Goal: Information Seeking & Learning: Learn about a topic

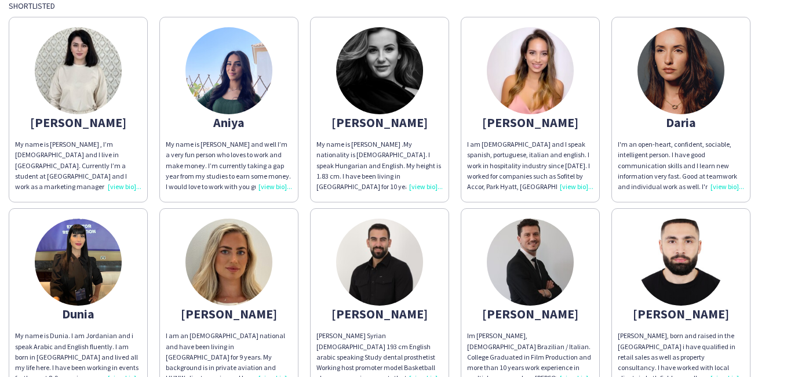
scroll to position [116, 0]
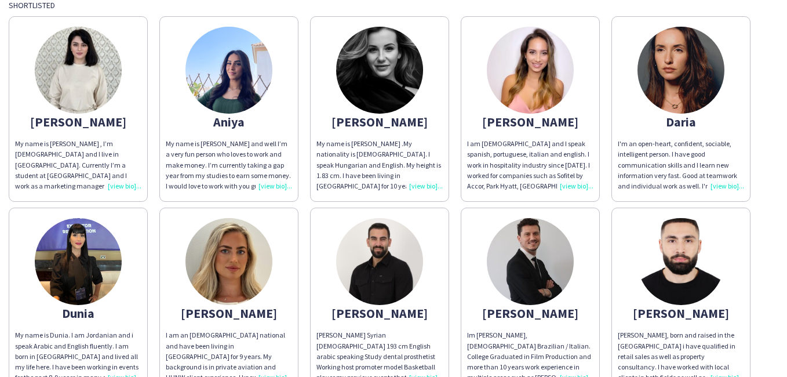
click at [126, 186] on div "My name is [PERSON_NAME] , I’m [DEMOGRAPHIC_DATA] and I live in [GEOGRAPHIC_DAT…" at bounding box center [78, 164] width 126 height 53
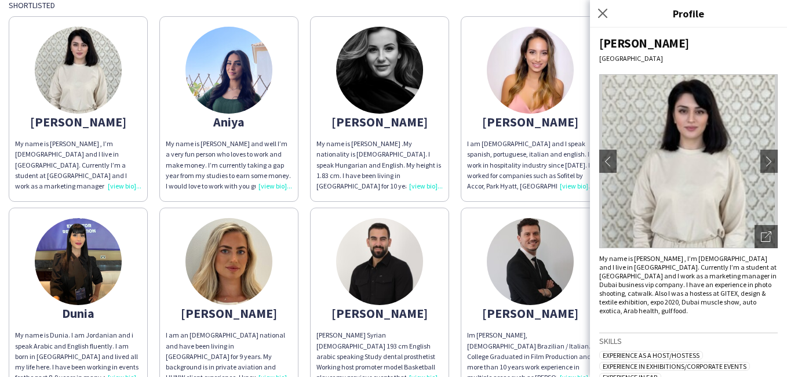
scroll to position [0, 0]
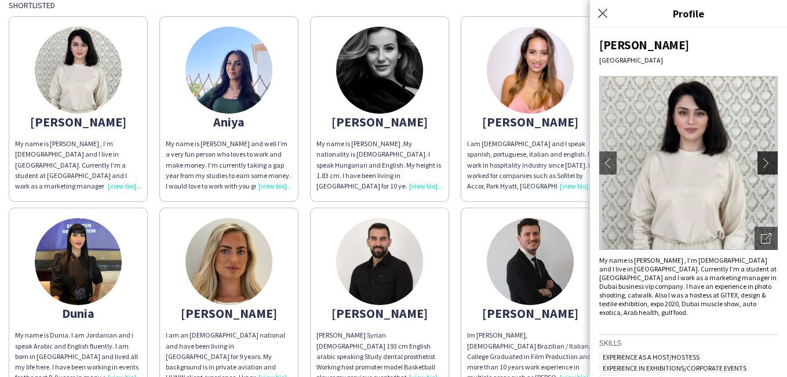
click at [761, 166] on app-icon "chevron-right" at bounding box center [769, 163] width 16 height 10
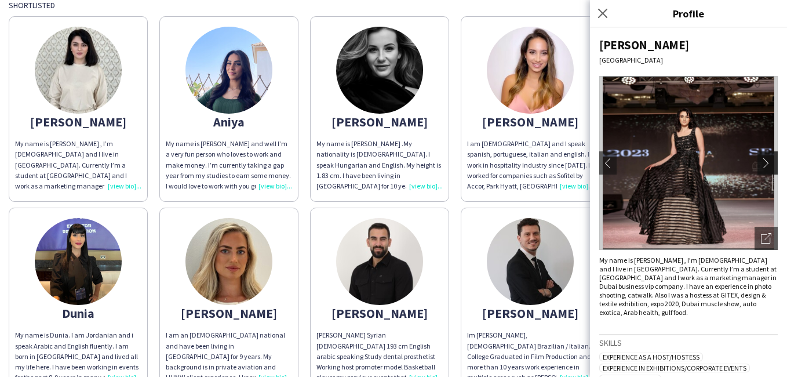
click at [761, 162] on app-icon "chevron-right" at bounding box center [769, 163] width 16 height 10
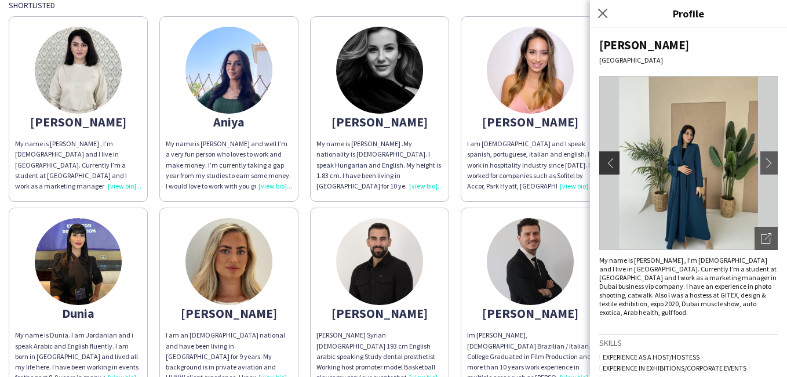
click at [608, 165] on app-icon "chevron-left" at bounding box center [608, 163] width 16 height 10
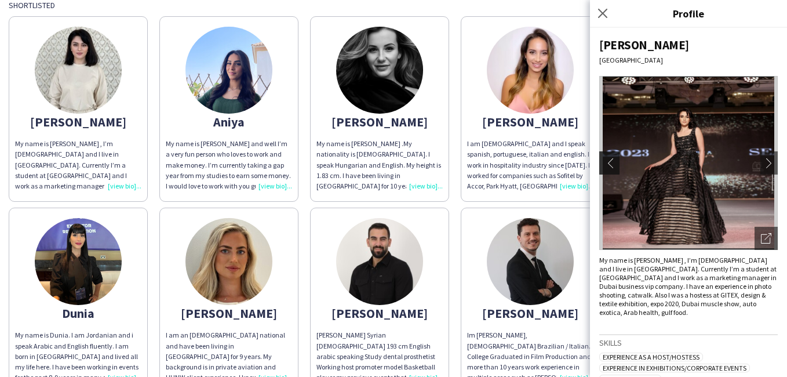
click at [613, 161] on app-icon "chevron-left" at bounding box center [608, 163] width 16 height 10
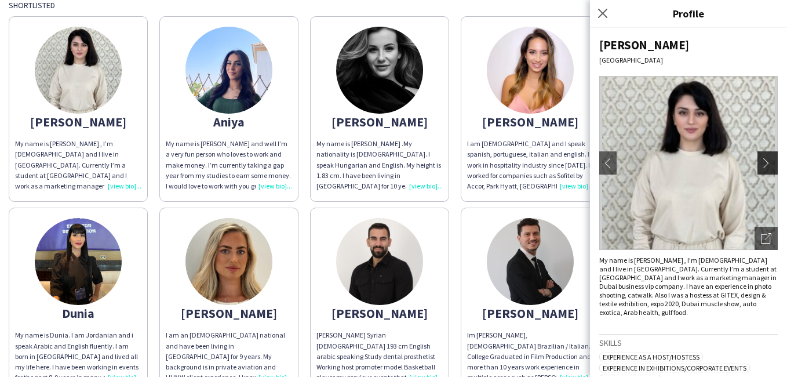
click at [761, 163] on app-icon "chevron-right" at bounding box center [769, 163] width 16 height 10
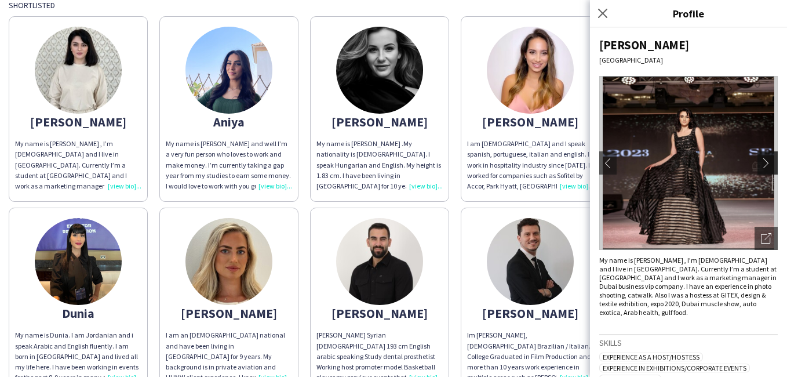
click at [761, 163] on app-icon "chevron-right" at bounding box center [769, 163] width 16 height 10
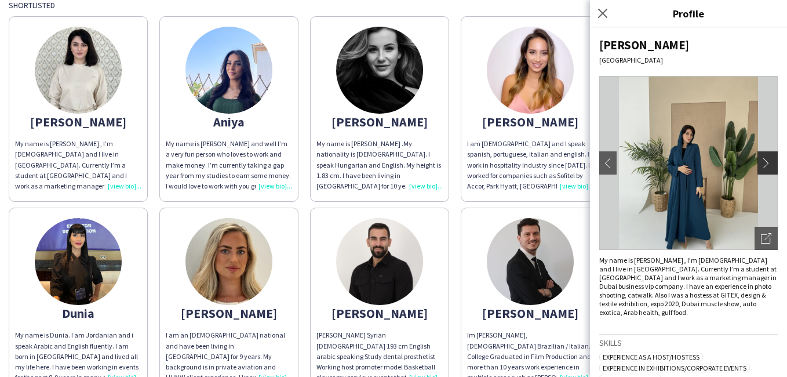
click at [761, 163] on app-icon "chevron-right" at bounding box center [769, 163] width 16 height 10
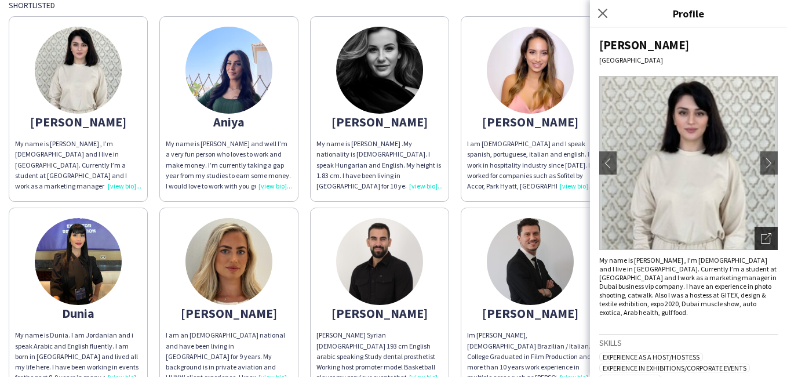
click at [761, 236] on icon "Open photos pop-in" at bounding box center [766, 238] width 10 height 10
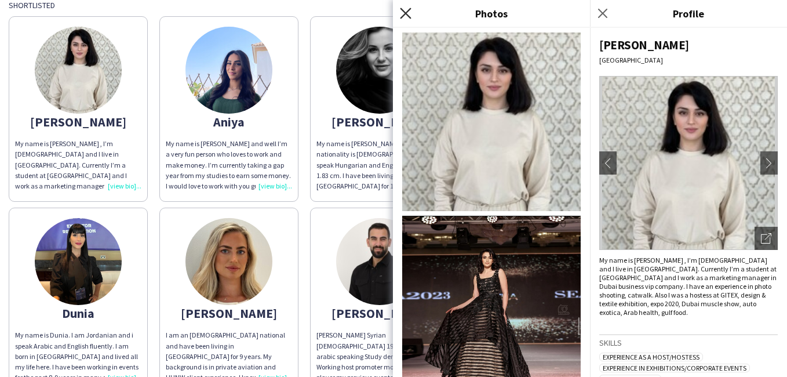
click at [403, 14] on icon "Close pop-in" at bounding box center [405, 13] width 11 height 11
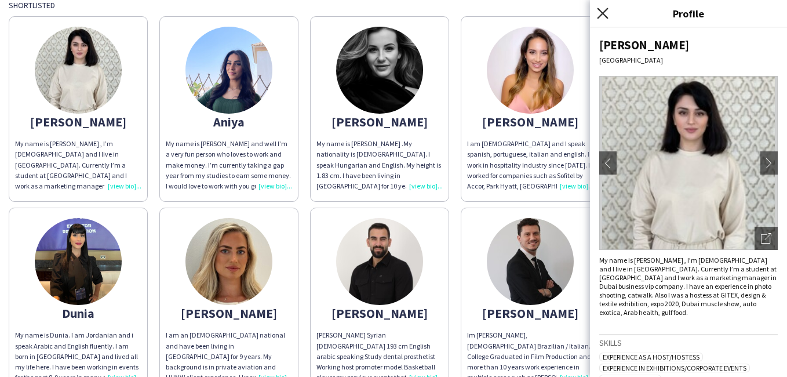
click at [599, 14] on icon "Close pop-in" at bounding box center [602, 13] width 11 height 11
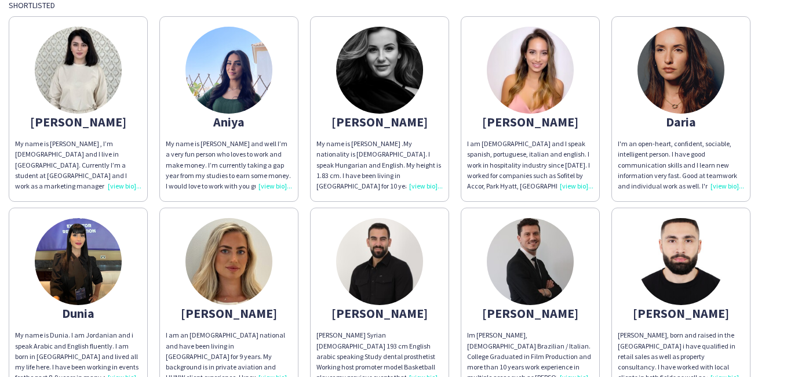
click at [274, 184] on div "My name is [PERSON_NAME] and well I’m a very fun person who loves to work and m…" at bounding box center [229, 164] width 126 height 53
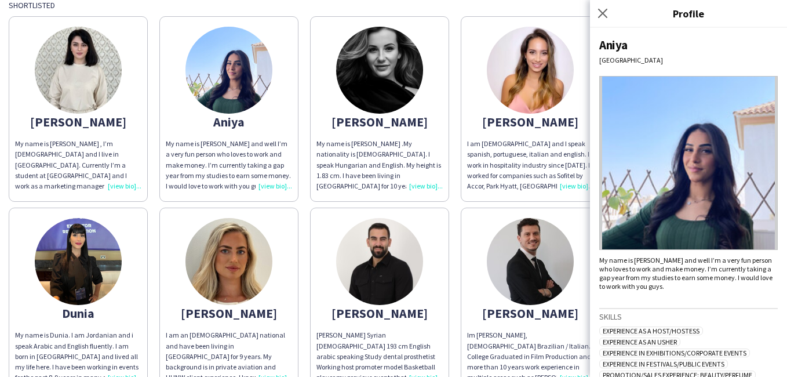
click at [390, 116] on div "[PERSON_NAME]" at bounding box center [379, 121] width 126 height 10
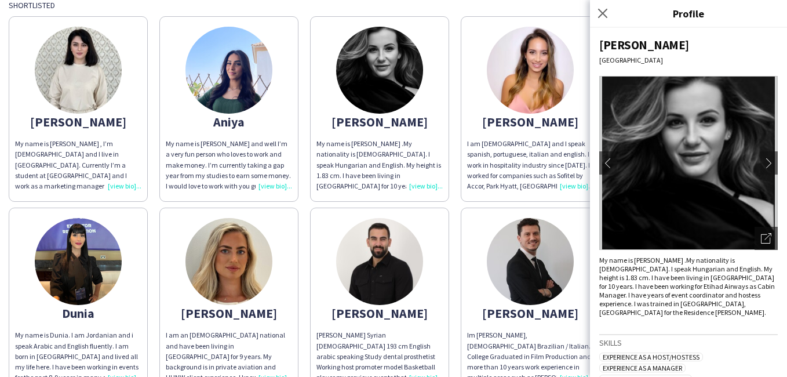
click at [420, 185] on div "My name is [PERSON_NAME] .My nationality is [DEMOGRAPHIC_DATA]. I speak Hungari…" at bounding box center [379, 164] width 126 height 53
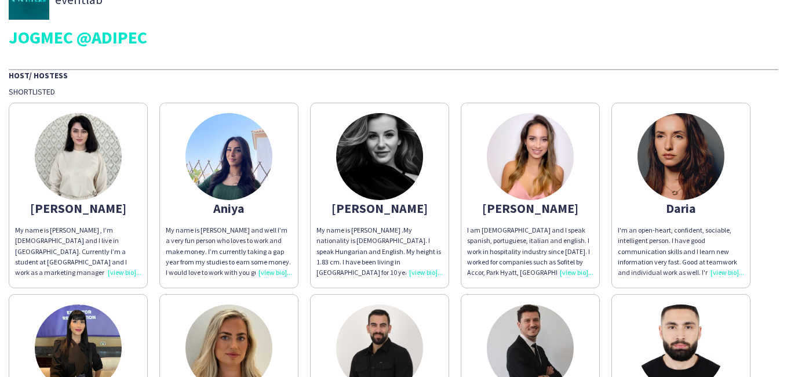
scroll to position [58, 0]
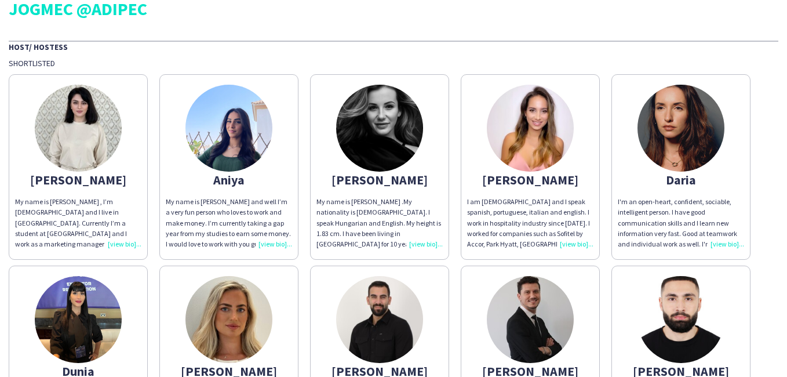
click at [420, 243] on div "My name is [PERSON_NAME] .My nationality is [DEMOGRAPHIC_DATA]. I speak Hungari…" at bounding box center [379, 222] width 126 height 53
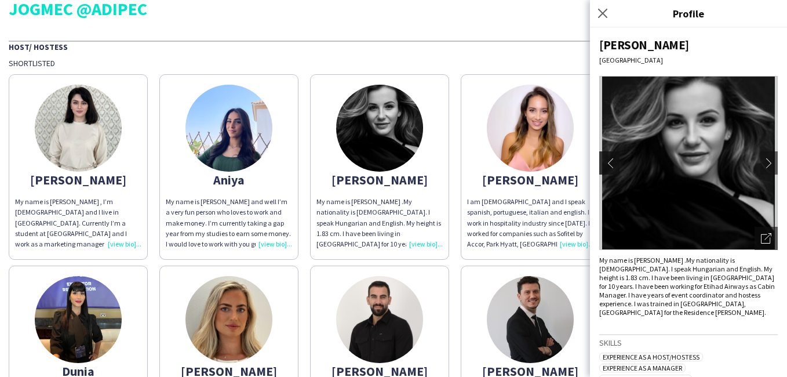
click at [611, 165] on app-icon "chevron-left" at bounding box center [608, 163] width 16 height 10
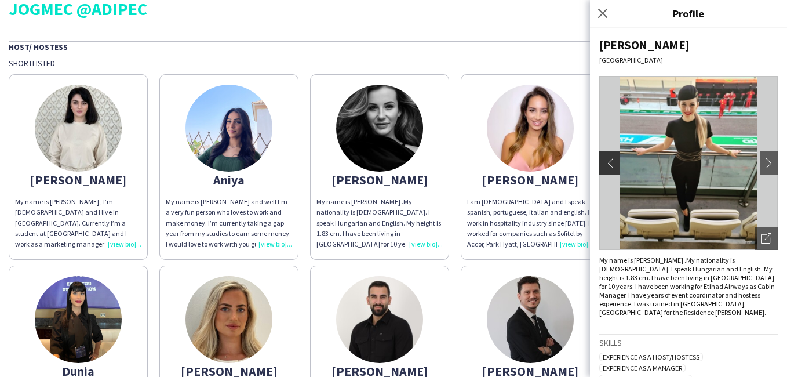
click at [607, 163] on app-icon "chevron-left" at bounding box center [608, 163] width 16 height 10
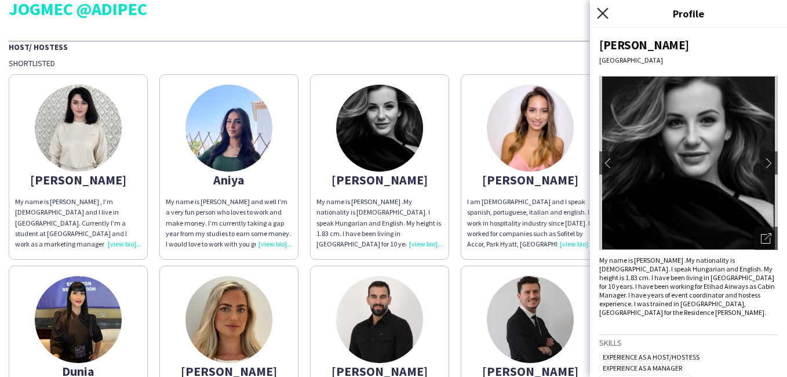
click at [607, 14] on icon "Close pop-in" at bounding box center [602, 13] width 11 height 11
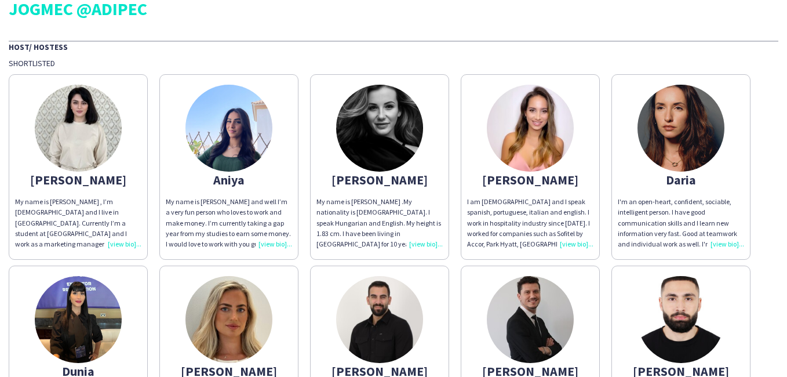
click at [574, 243] on div "I am [DEMOGRAPHIC_DATA] and I speak spanish, portuguese, italian and english. I…" at bounding box center [530, 222] width 126 height 53
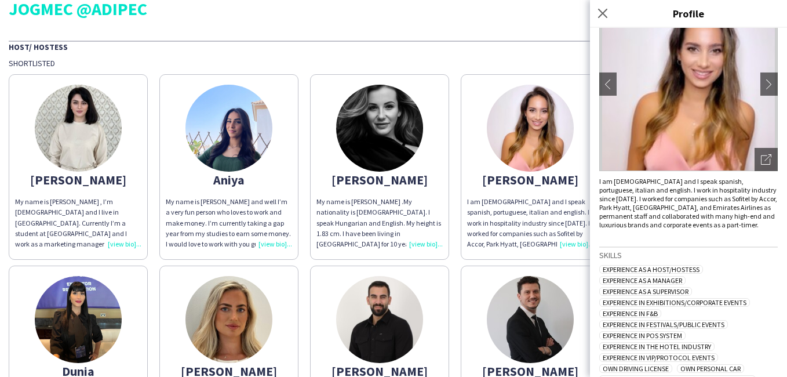
scroll to position [0, 0]
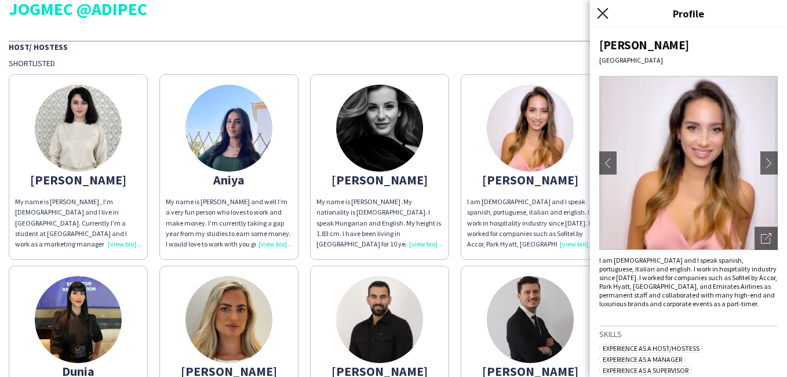
click at [603, 14] on icon at bounding box center [602, 13] width 11 height 11
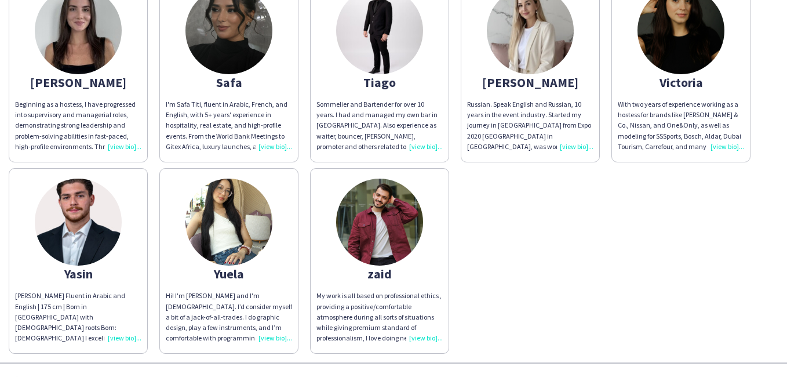
scroll to position [927, 0]
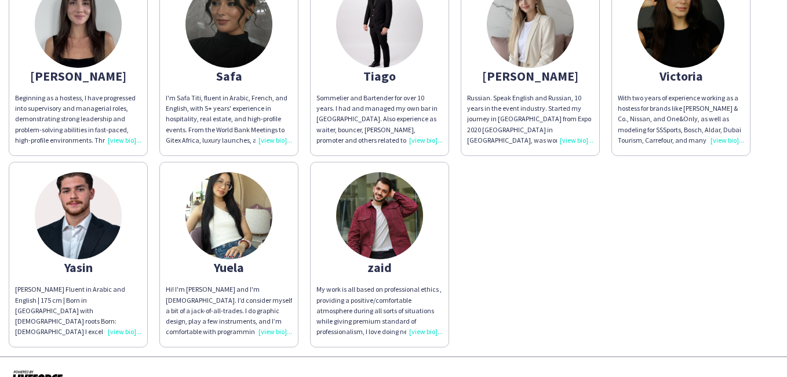
click at [274, 331] on div "Hi! I'm [PERSON_NAME] and I'm [DEMOGRAPHIC_DATA]. I’d consider myself a bit of …" at bounding box center [229, 310] width 126 height 53
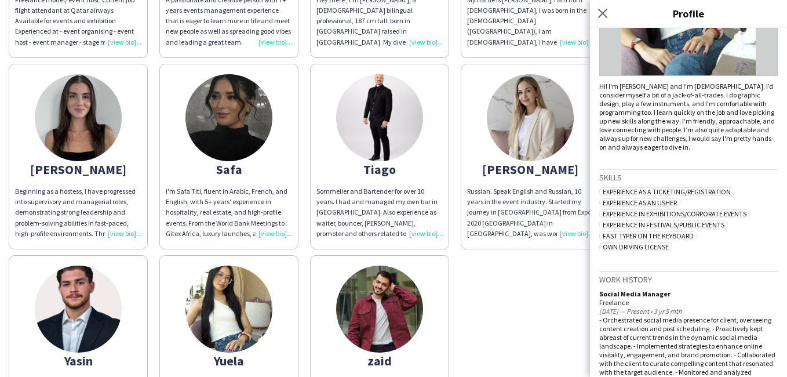
scroll to position [950, 0]
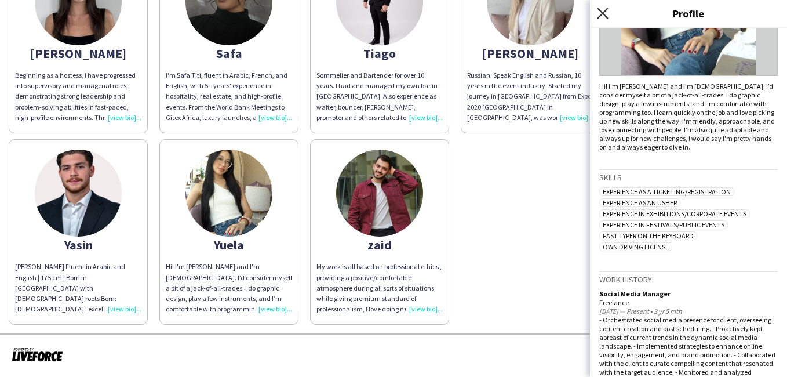
click at [604, 14] on icon at bounding box center [602, 13] width 11 height 11
